Goal: Transaction & Acquisition: Purchase product/service

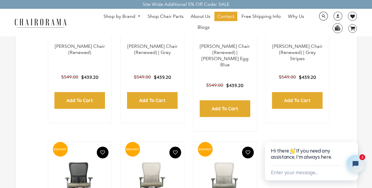
scroll to position [233, 0]
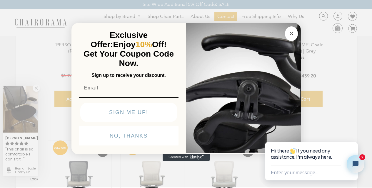
click at [128, 98] on img "POPUP Form" at bounding box center [128, 98] width 99 height 0
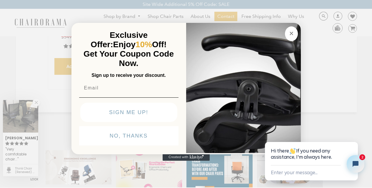
scroll to position [465, 0]
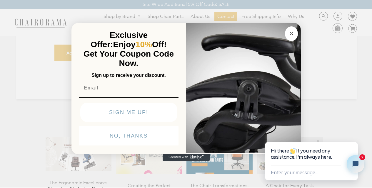
click at [222, 141] on img "POPUP Form" at bounding box center [243, 88] width 115 height 132
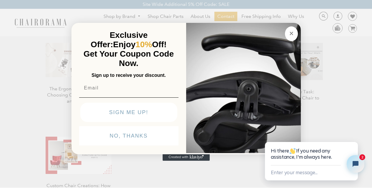
scroll to position [555, 0]
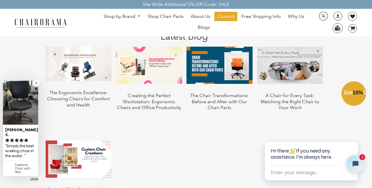
click at [59, 16] on div "Close dialog Exclusive Offer: Enjoy 10% Off! Get Your Coupon Code Now. Sign up …" at bounding box center [186, 93] width 372 height 188
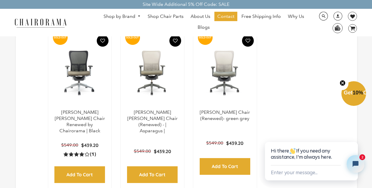
scroll to position [335, 0]
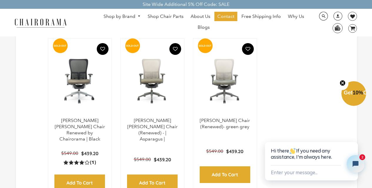
select select "price-ascending"
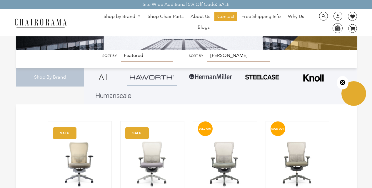
scroll to position [98, 0]
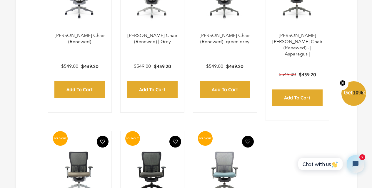
scroll to position [257, 0]
